Goal: Complete application form

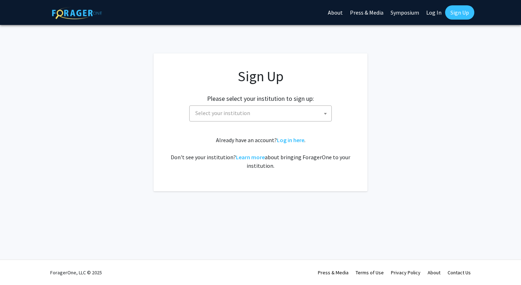
click at [204, 120] on span "Select your institution" at bounding box center [261, 113] width 139 height 15
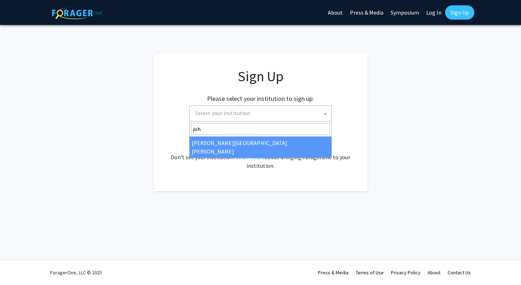
type input "joh"
select select "1"
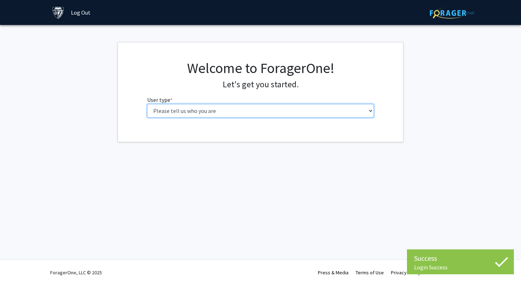
click at [284, 115] on select "Please tell us who you are Undergraduate Student Master's Student Doctoral Cand…" at bounding box center [260, 111] width 227 height 14
select select "2: masters"
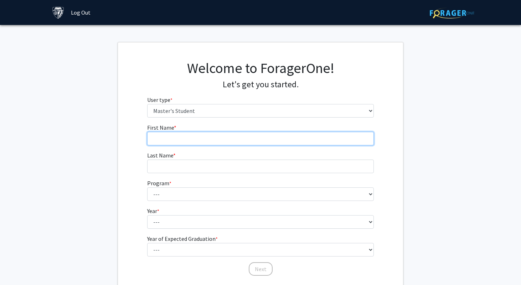
click at [271, 138] on input "First Name * required" at bounding box center [260, 139] width 227 height 14
type input "Haeun"
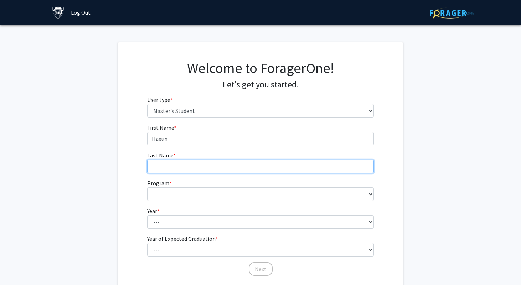
type input "Cho"
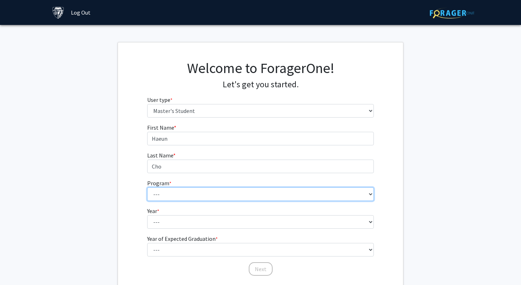
click at [210, 197] on select "--- Anatomy Education Applied and Computational Mathematics Applied Biomedical …" at bounding box center [260, 194] width 227 height 14
select select "109: 109"
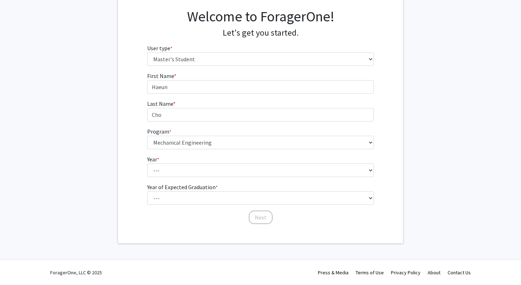
click at [198, 162] on fg-select "Year * required --- First Year Second Year" at bounding box center [260, 166] width 227 height 22
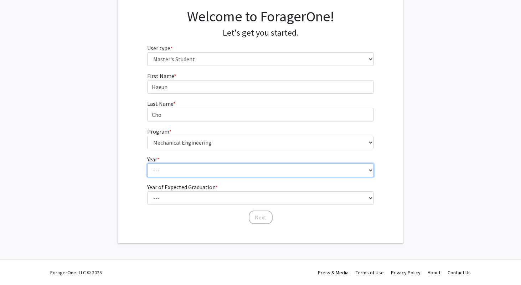
click at [197, 170] on select "--- First Year Second Year" at bounding box center [260, 171] width 227 height 14
select select "2: second_year"
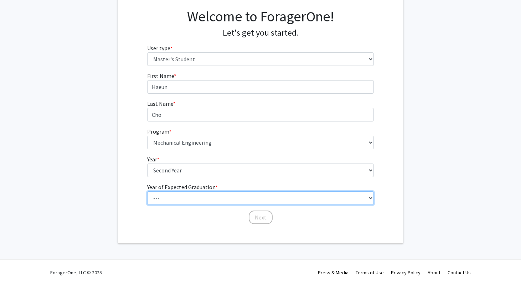
click at [191, 195] on select "--- 2025 2026 2027 2028 2029 2030 2031 2032 2033 2034" at bounding box center [260, 198] width 227 height 14
select select "2: 2026"
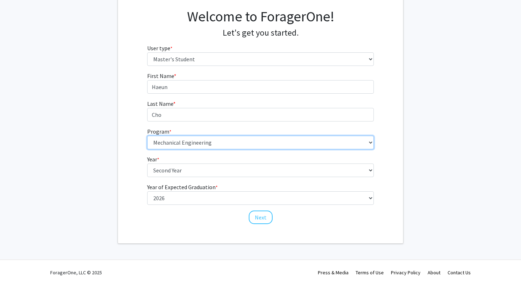
click at [203, 137] on select "--- Anatomy Education Applied and Computational Mathematics Applied Biomedical …" at bounding box center [260, 143] width 227 height 14
select select "53: 42"
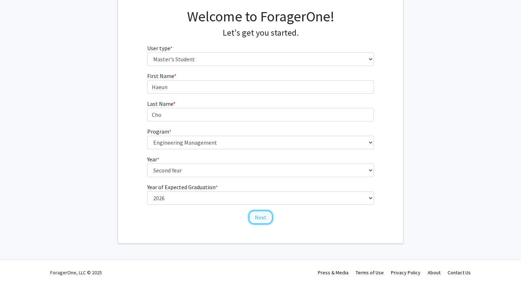
click at [264, 223] on button "Next" at bounding box center [261, 218] width 24 height 14
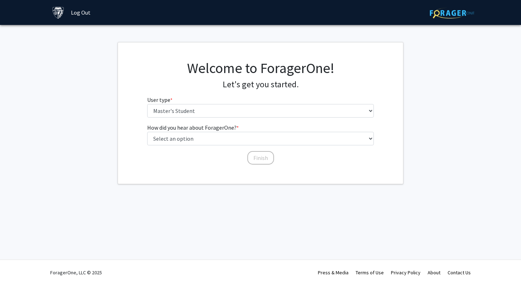
scroll to position [0, 0]
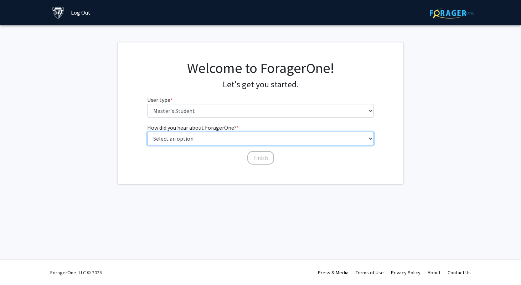
click at [210, 140] on select "Select an option Peer/student recommendation Faculty/staff recommendation Unive…" at bounding box center [260, 139] width 227 height 14
select select "3: university_website"
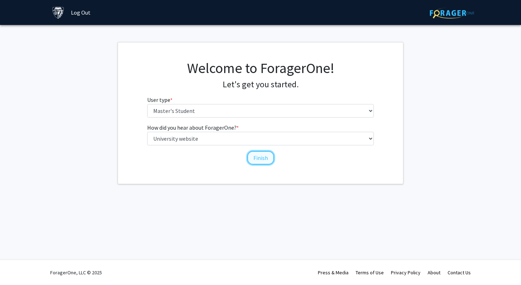
click at [254, 161] on button "Finish" at bounding box center [260, 158] width 27 height 14
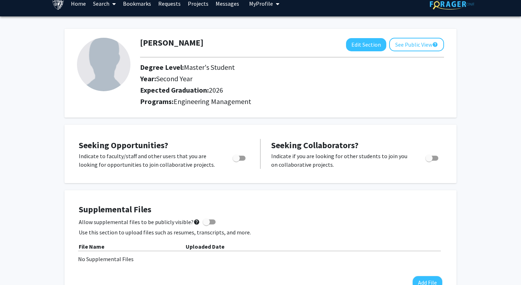
scroll to position [11, 0]
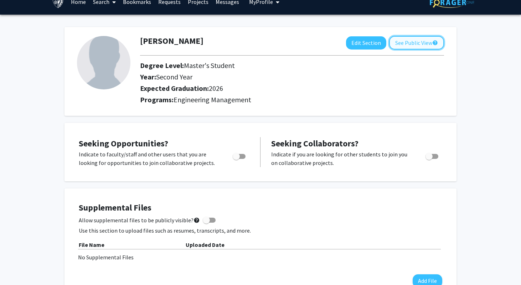
click at [429, 41] on button "See Public View help" at bounding box center [416, 43] width 55 height 14
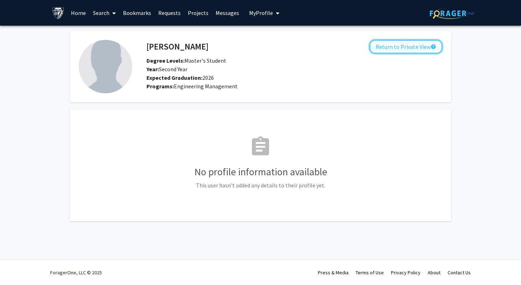
click at [424, 49] on button "Return to Private View help" at bounding box center [405, 47] width 73 height 14
